Goal: Information Seeking & Learning: Learn about a topic

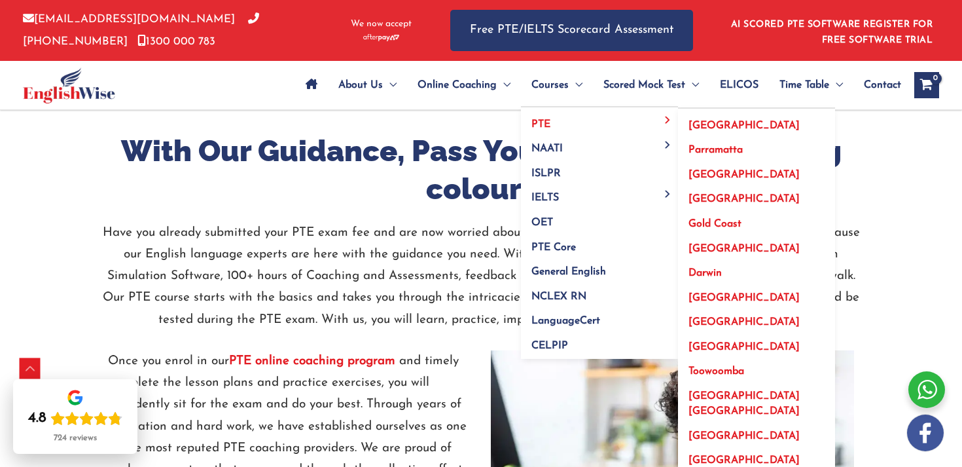
click at [583, 126] on link "PTE" at bounding box center [599, 119] width 157 height 25
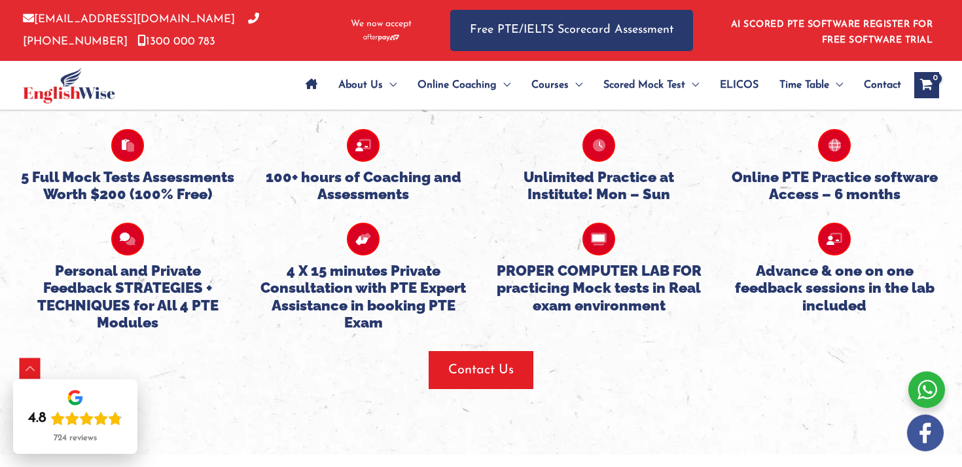
scroll to position [3326, 0]
